Goal: Participate in discussion: Engage in conversation with other users on a specific topic

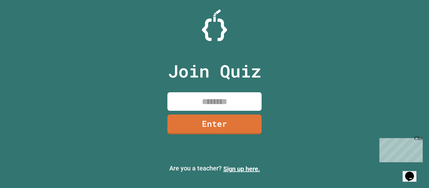
click at [201, 101] on input at bounding box center [214, 101] width 94 height 19
type input "********"
click at [235, 117] on link "Enter" at bounding box center [214, 125] width 94 height 20
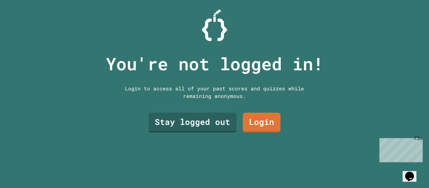
click at [218, 121] on link "Stay logged out" at bounding box center [193, 123] width 88 height 20
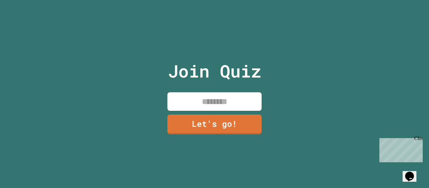
click at [237, 101] on input at bounding box center [214, 101] width 94 height 19
type input "**********"
click at [241, 119] on link "Let's go!" at bounding box center [214, 125] width 94 height 20
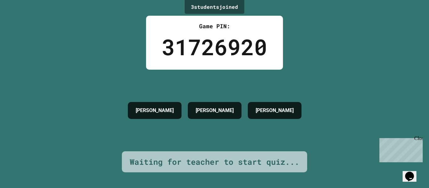
click at [409, 170] on div "Chat with us now!" at bounding box center [399, 173] width 41 height 6
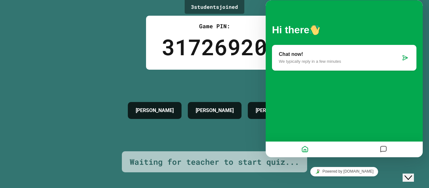
click at [360, 64] on div "Chat now! We typically reply in a few minutes" at bounding box center [344, 58] width 144 height 26
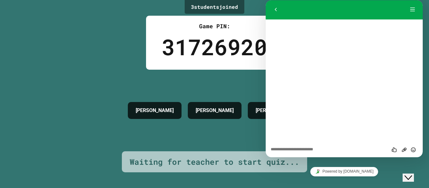
click at [266, 0] on textarea at bounding box center [266, 0] width 0 height 0
type textarea "***"
click at [412, 175] on icon "Close Chat This icon closes the chat window." at bounding box center [409, 178] width 8 height 8
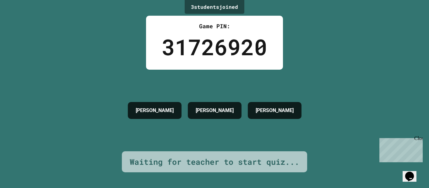
click at [401, 132] on div "3 student s joined Game PIN: 31726920 [PERSON_NAME] [PERSON_NAME] Waiting for t…" at bounding box center [214, 94] width 429 height 188
click at [398, 170] on p "Chat with us now!" at bounding box center [399, 173] width 41 height 6
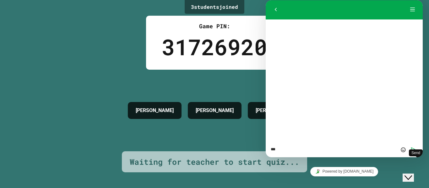
click at [266, 0] on div "*** Rate this chat Upload File Insert emoji Send" at bounding box center [266, 0] width 0 height 0
click at [411, 152] on icon "Send" at bounding box center [414, 150] width 6 height 6
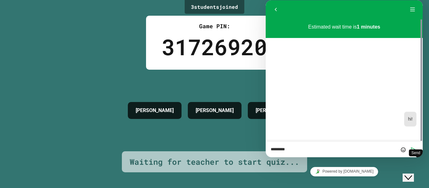
type textarea "*********"
click at [413, 150] on icon "Send" at bounding box center [414, 150] width 6 height 6
click at [356, 138] on div "Estimated wait time is 1 minutes 15:37 hi! 15:38 i said hi" at bounding box center [344, 80] width 157 height 122
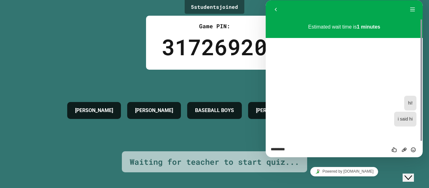
click at [266, 0] on textarea "*********" at bounding box center [266, 0] width 0 height 0
type textarea "*"
click at [356, 92] on div "15:37 hi! 15:38 i said hi" at bounding box center [344, 111] width 144 height 42
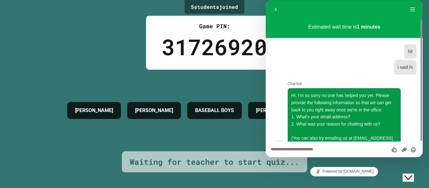
scroll to position [9, 0]
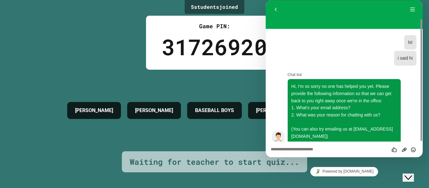
click at [266, 0] on textarea at bounding box center [266, 0] width 0 height 0
type textarea "*******"
click at [414, 177] on button "Close Chat This icon closes the chat window." at bounding box center [408, 178] width 11 height 8
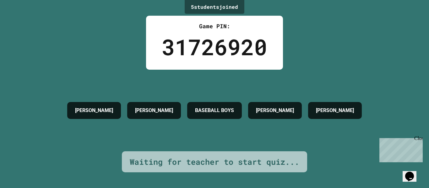
click at [397, 170] on p "Chat with us now!" at bounding box center [399, 173] width 41 height 6
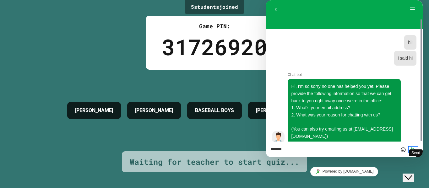
click at [409, 151] on button "Send" at bounding box center [413, 150] width 9 height 6
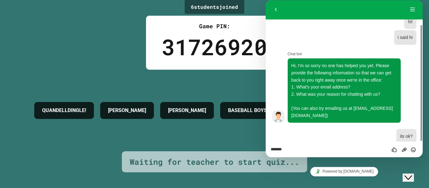
click at [412, 176] on icon "Chat widget" at bounding box center [409, 178] width 8 height 4
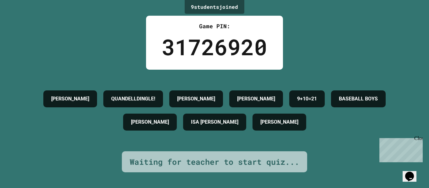
click at [406, 166] on div "Opens Chat This icon Opens the chat window." at bounding box center [412, 166] width 15 height 0
click at [415, 171] on div "Opens Chat This icon Opens the chat window." at bounding box center [410, 176] width 10 height 10
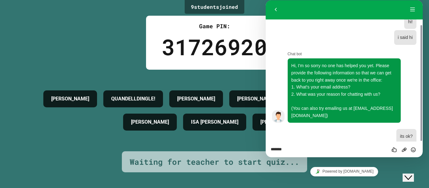
click at [412, 175] on icon "Close Chat This icon closes the chat window." at bounding box center [409, 178] width 8 height 8
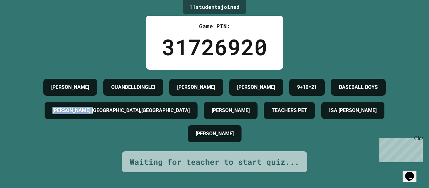
drag, startPoint x: 223, startPoint y: 116, endPoint x: 310, endPoint y: 115, distance: 86.7
click at [198, 115] on div "[PERSON_NAME],[GEOGRAPHIC_DATA],[GEOGRAPHIC_DATA]" at bounding box center [121, 110] width 153 height 17
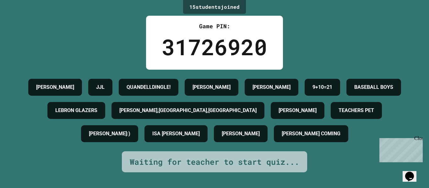
scroll to position [0, 0]
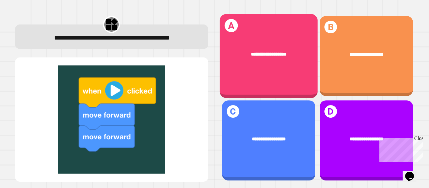
click at [278, 42] on div "**********" at bounding box center [269, 54] width 98 height 27
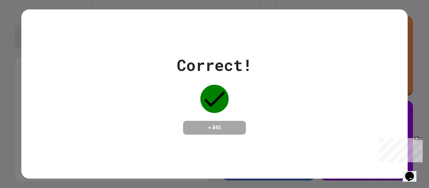
click at [259, 111] on div "Correct! + 845" at bounding box center [214, 93] width 386 height 81
click at [223, 93] on icon at bounding box center [214, 99] width 28 height 28
click at [403, 53] on div "Correct! + 845" at bounding box center [214, 94] width 429 height 188
click at [401, 68] on div "Correct! + 845" at bounding box center [214, 93] width 386 height 81
click at [403, 68] on div "Correct! + 845" at bounding box center [214, 93] width 386 height 81
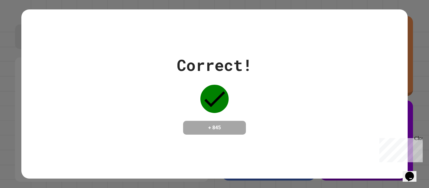
click at [384, 64] on div "Correct! + 845" at bounding box center [214, 93] width 386 height 81
click at [386, 72] on div "Correct! + 845" at bounding box center [214, 93] width 386 height 81
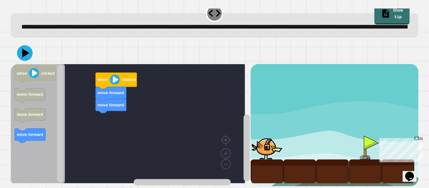
scroll to position [24, 0]
click at [113, 80] on icon "Blockly Workspace" at bounding box center [115, 81] width 41 height 16
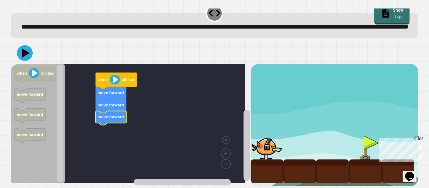
click at [362, 144] on div at bounding box center [365, 148] width 33 height 24
click at [24, 48] on icon at bounding box center [25, 52] width 7 height 9
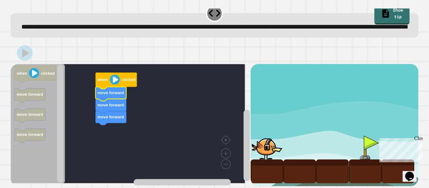
click at [109, 91] on text "move forward" at bounding box center [111, 93] width 26 height 5
click at [118, 75] on image "Blockly Workspace" at bounding box center [115, 80] width 10 height 10
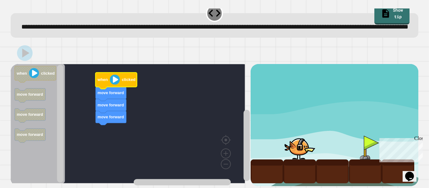
click at [30, 78] on icon "Blockly Workspace" at bounding box center [38, 123] width 54 height 119
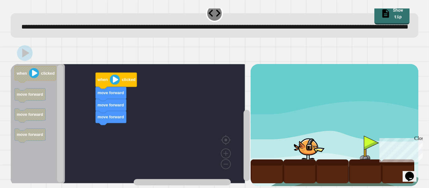
click at [31, 74] on rect "Blockly Workspace" at bounding box center [35, 74] width 41 height 16
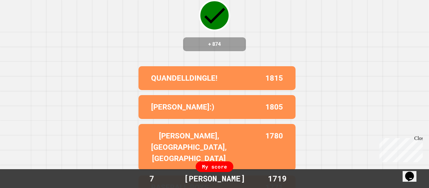
scroll to position [73, 0]
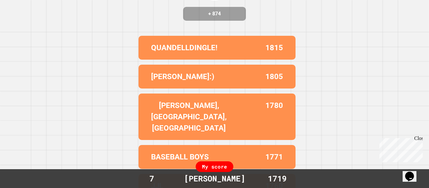
click at [210, 170] on div "My score" at bounding box center [215, 166] width 38 height 11
click at [209, 168] on div "My score" at bounding box center [215, 166] width 38 height 11
click at [217, 166] on div "My score" at bounding box center [215, 166] width 38 height 11
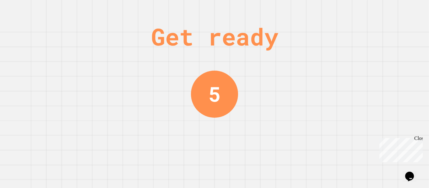
scroll to position [0, 0]
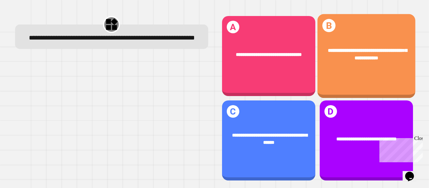
click at [386, 48] on span "**********" at bounding box center [367, 54] width 79 height 13
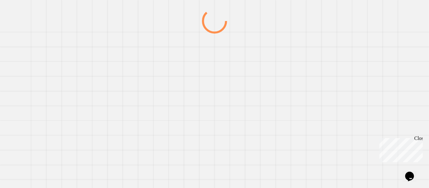
click at [386, 47] on div at bounding box center [214, 98] width 412 height 180
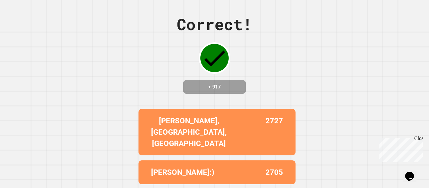
scroll to position [73, 0]
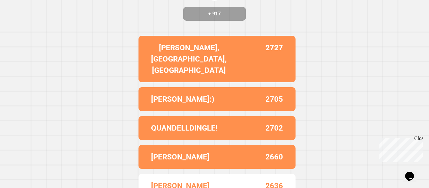
click at [331, 83] on div "Correct! + 917 [PERSON_NAME][GEOGRAPHIC_DATA],LA 2727 [PERSON_NAME]:) 2705 QUAN…" at bounding box center [214, 21] width 429 height 188
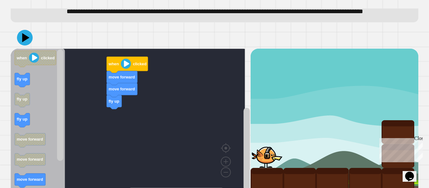
scroll to position [24, 0]
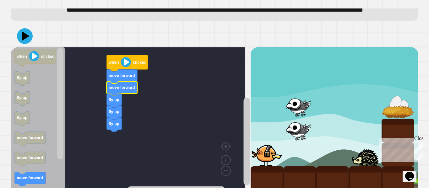
click at [126, 67] on image "Blockly Workspace" at bounding box center [126, 62] width 10 height 10
click at [31, 44] on button at bounding box center [25, 36] width 16 height 16
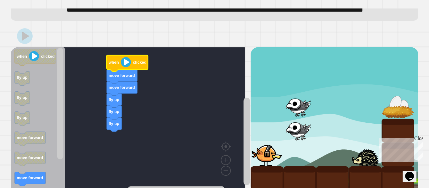
click at [130, 67] on image "Blockly Workspace" at bounding box center [126, 62] width 10 height 10
click at [125, 70] on icon "Blockly Workspace" at bounding box center [127, 63] width 41 height 16
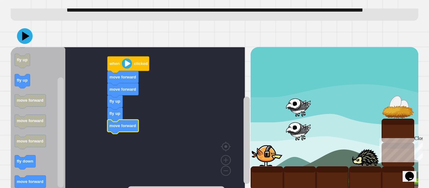
click at [18, 44] on button at bounding box center [25, 36] width 16 height 16
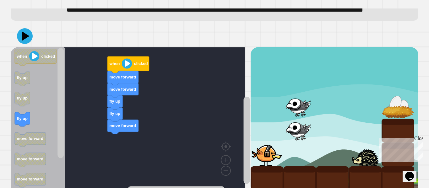
click at [134, 66] on text "clicked" at bounding box center [141, 63] width 14 height 5
click at [19, 44] on icon at bounding box center [25, 36] width 16 height 16
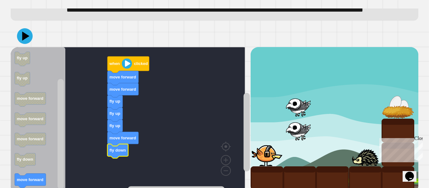
click at [27, 41] on icon at bounding box center [25, 35] width 7 height 9
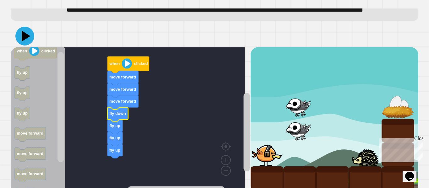
click at [30, 45] on icon at bounding box center [24, 36] width 19 height 19
click at [127, 68] on image "Blockly Workspace" at bounding box center [127, 63] width 10 height 10
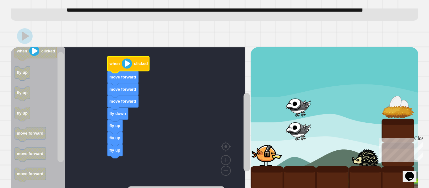
click at [127, 68] on image "Blockly Workspace" at bounding box center [127, 63] width 10 height 10
click at [126, 68] on image "Blockly Workspace" at bounding box center [127, 63] width 10 height 10
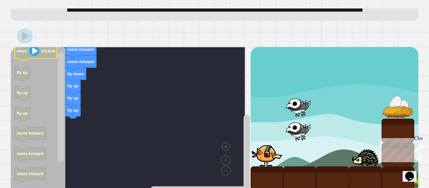
click at [57, 66] on div "when clicked move forward move forward move forward fly down fly up fly up fly …" at bounding box center [131, 120] width 240 height 146
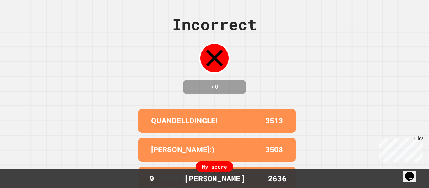
click at [151, 127] on p "QUANDELLDINGLE!" at bounding box center [184, 120] width 67 height 11
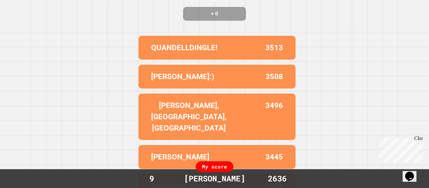
scroll to position [0, 0]
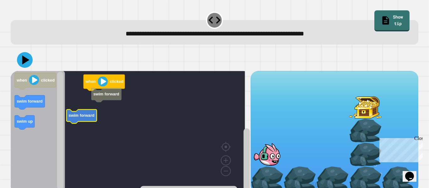
click at [86, 129] on rect "Blockly Workspace" at bounding box center [128, 130] width 234 height 119
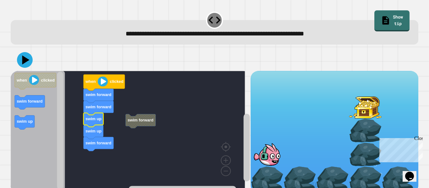
click at [24, 61] on icon at bounding box center [25, 59] width 7 height 9
click at [103, 84] on image "Blockly Workspace" at bounding box center [103, 82] width 10 height 10
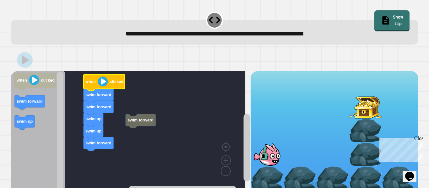
click at [100, 90] on icon "Blockly Workspace" at bounding box center [99, 96] width 30 height 14
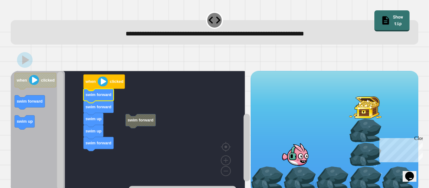
click at [102, 74] on rect "Blockly Workspace" at bounding box center [128, 130] width 234 height 119
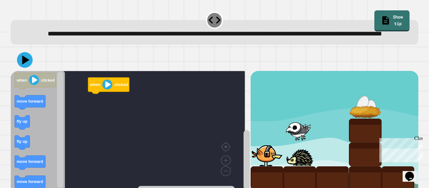
scroll to position [24, 0]
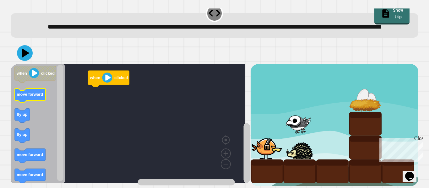
click at [34, 92] on text "move forward" at bounding box center [30, 94] width 26 height 5
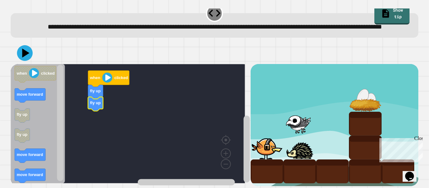
click at [74, 141] on rect "Blockly Workspace" at bounding box center [128, 123] width 234 height 119
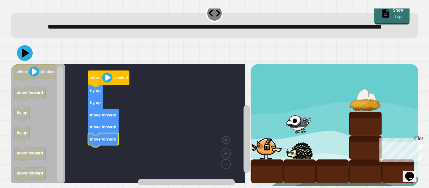
click at [27, 48] on icon at bounding box center [25, 53] width 16 height 16
click at [103, 85] on icon "Blockly Workspace" at bounding box center [95, 92] width 15 height 14
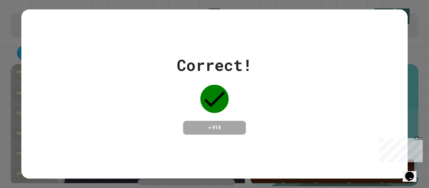
click at [351, 48] on div "Correct! + 914" at bounding box center [214, 93] width 386 height 169
click at [369, 53] on div "Correct! + 914" at bounding box center [214, 93] width 386 height 81
click at [375, 48] on div "Correct! + 914" at bounding box center [214, 93] width 386 height 169
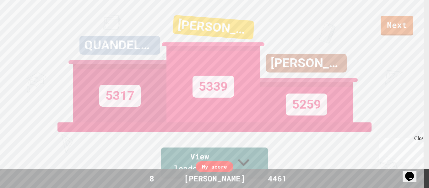
click at [250, 166] on icon at bounding box center [244, 162] width 12 height 7
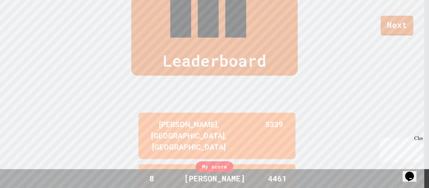
scroll to position [262, 0]
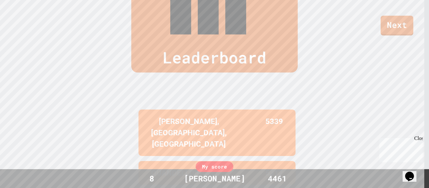
click at [398, 28] on link "Next" at bounding box center [397, 26] width 33 height 20
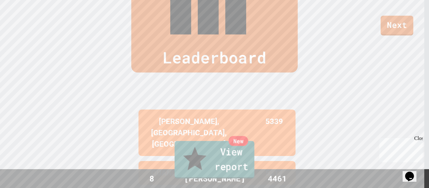
click at [218, 160] on link "New View report" at bounding box center [215, 160] width 80 height 38
